Goal: Information Seeking & Learning: Find specific fact

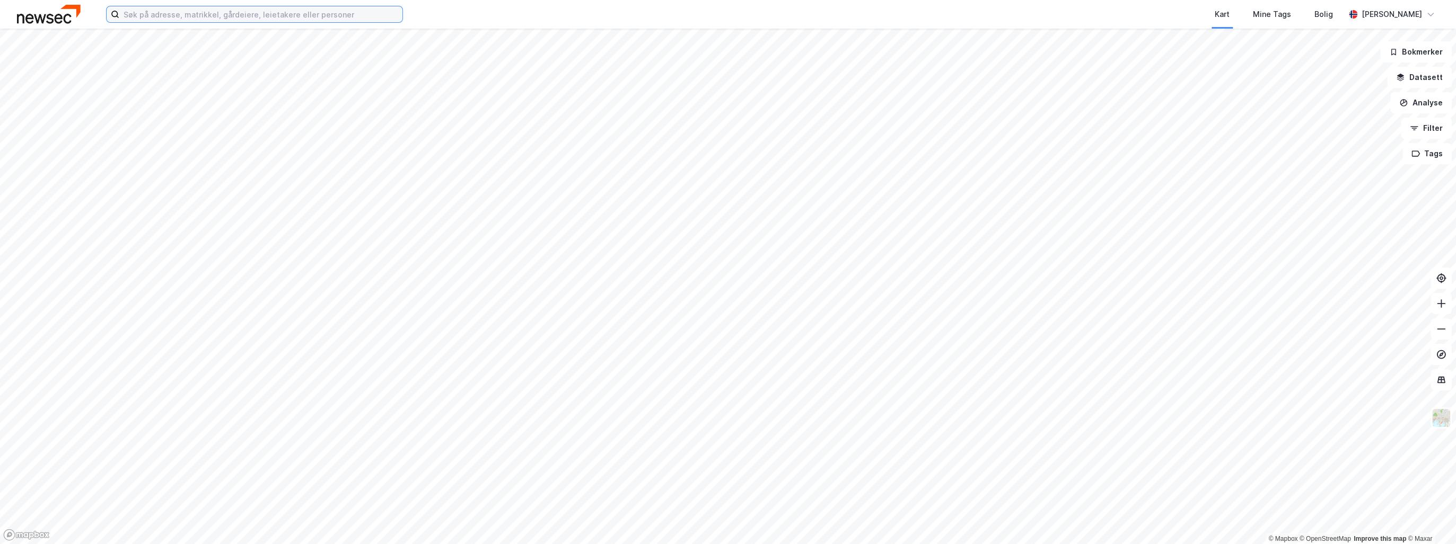
click at [155, 13] on input at bounding box center [260, 14] width 283 height 16
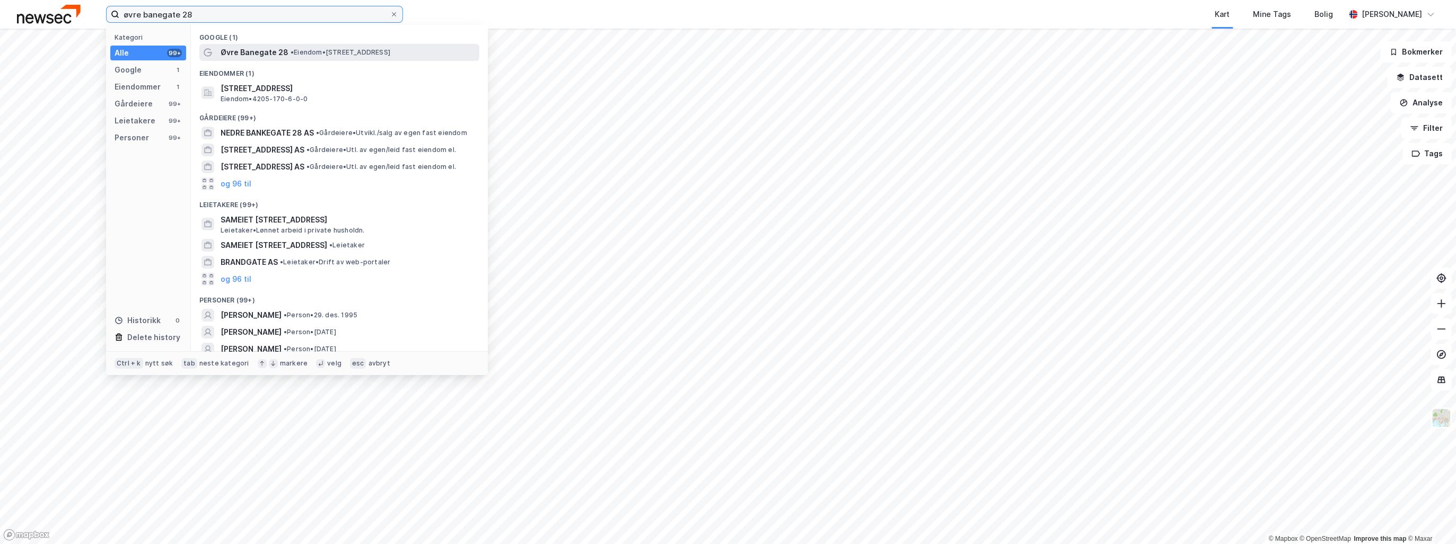
type input "øvre banegate 28"
click at [292, 55] on span "•" at bounding box center [291, 52] width 3 height 8
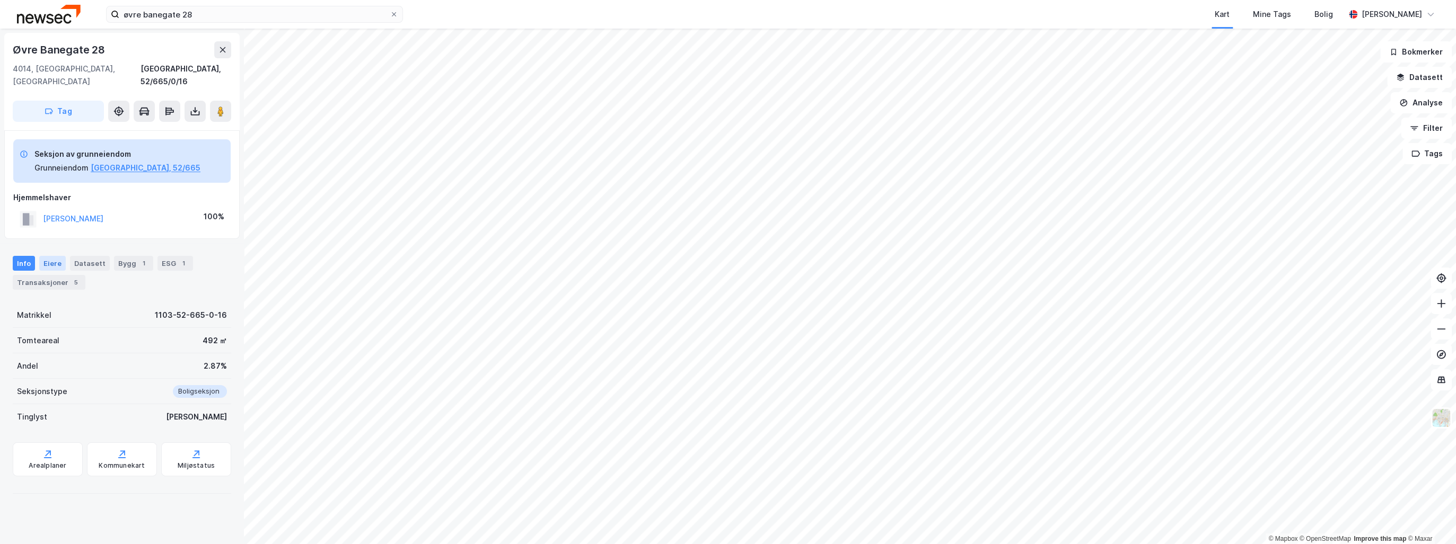
click at [58, 256] on div "Eiere" at bounding box center [52, 263] width 27 height 15
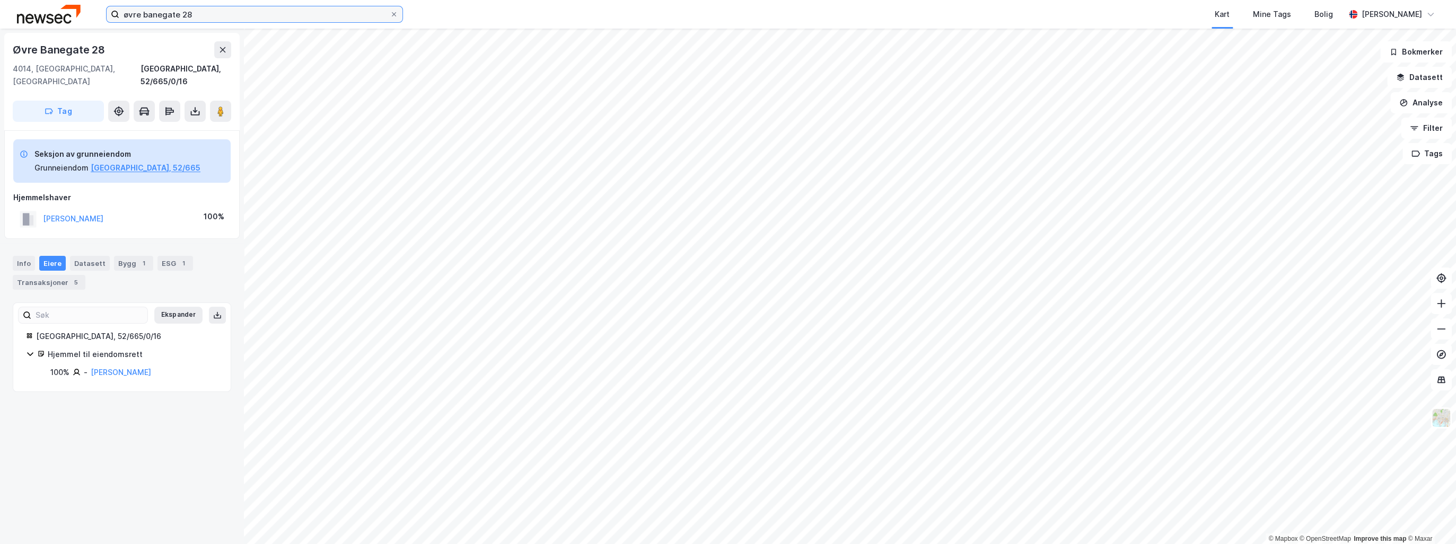
click at [205, 16] on input "øvre banegate 28" at bounding box center [254, 14] width 270 height 16
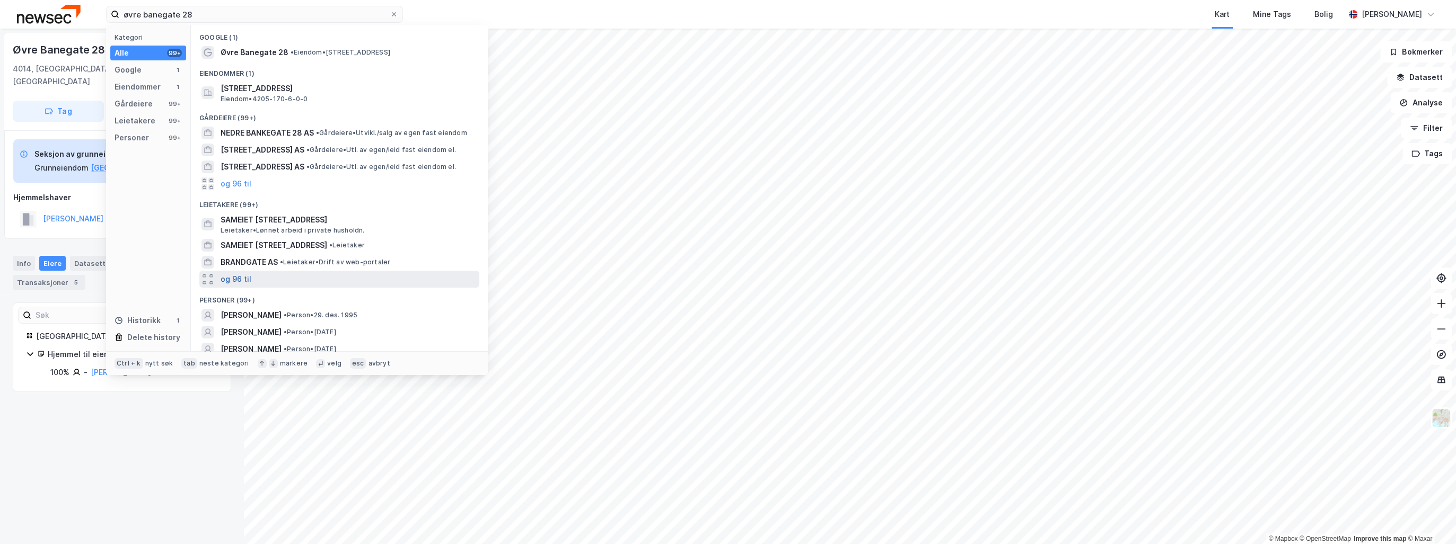
click at [244, 278] on button "og 96 til" at bounding box center [236, 279] width 31 height 13
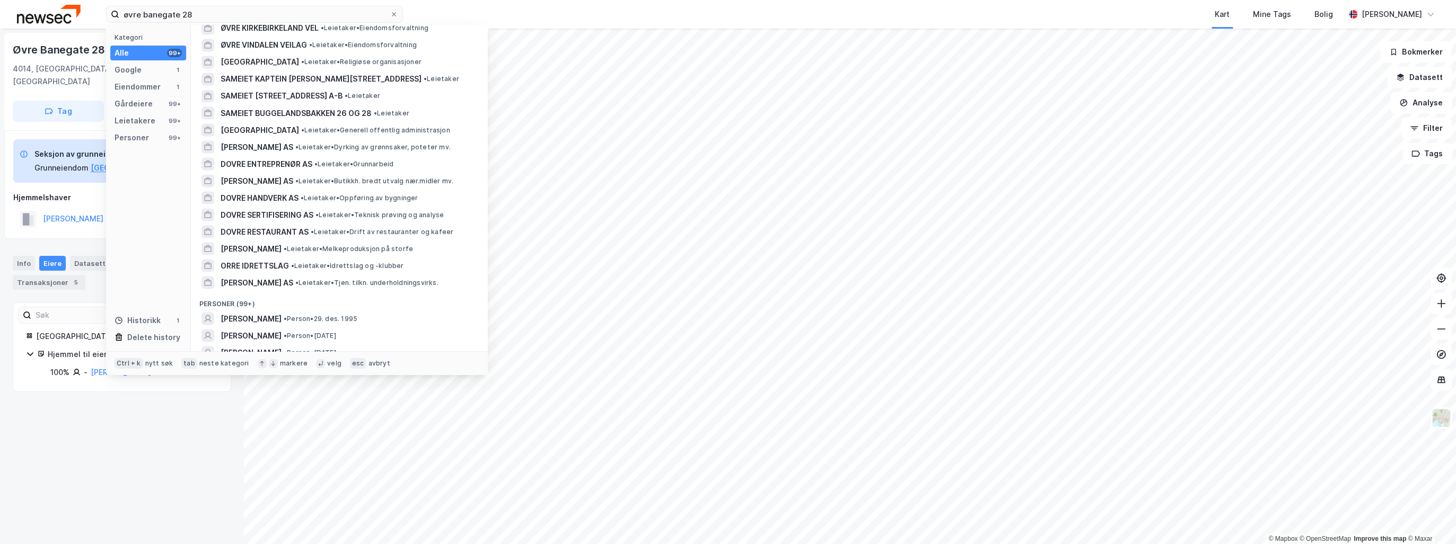
scroll to position [1796, 0]
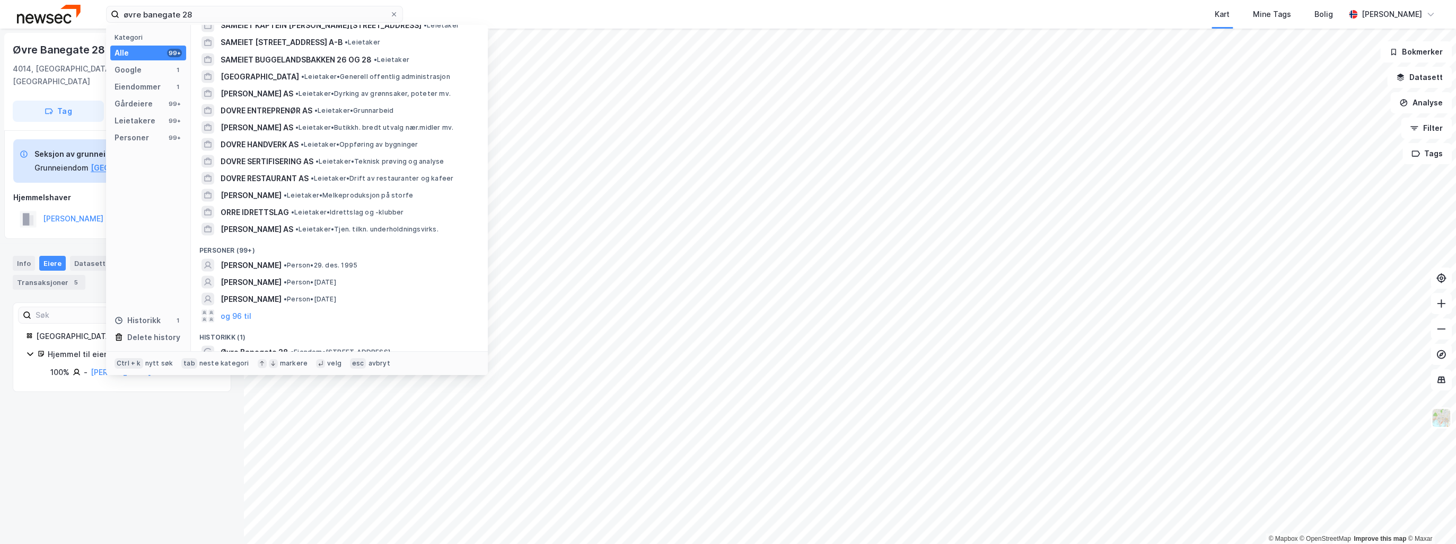
click at [187, 457] on div "Øvre [STREET_ADDRESS], 52/665/0/16 Tag Seksjon av grunneiendom Grunneiendom [GE…" at bounding box center [122, 287] width 244 height 516
